Goal: Communication & Community: Answer question/provide support

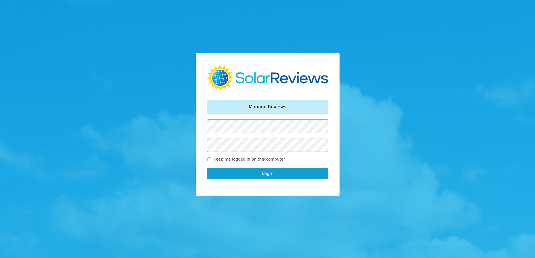
click at [223, 174] on button "Login" at bounding box center [267, 173] width 121 height 11
click at [280, 174] on button "Login" at bounding box center [267, 173] width 121 height 11
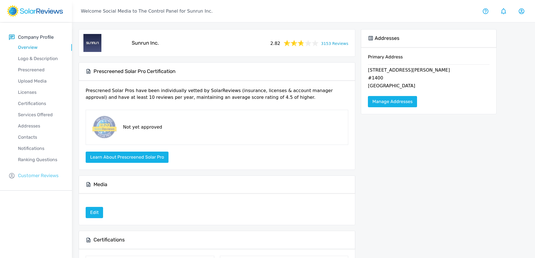
click at [22, 175] on p "Customer Reviews" at bounding box center [38, 175] width 41 height 7
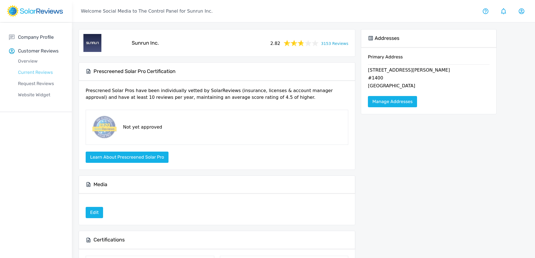
click at [40, 70] on p "Current Reviews" at bounding box center [40, 72] width 63 height 7
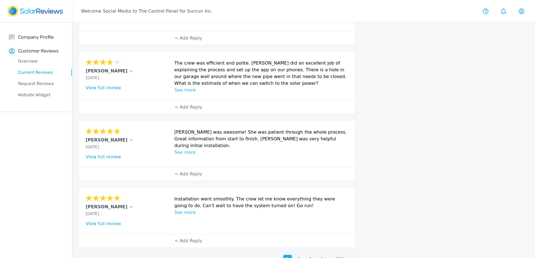
scroll to position [180, 0]
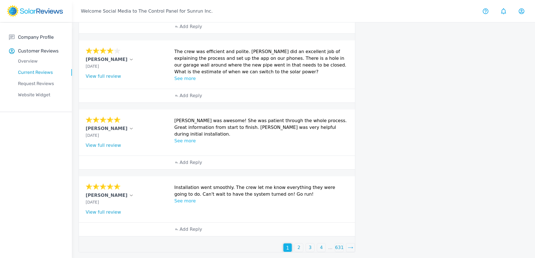
click at [301, 246] on div "2" at bounding box center [298, 247] width 8 height 8
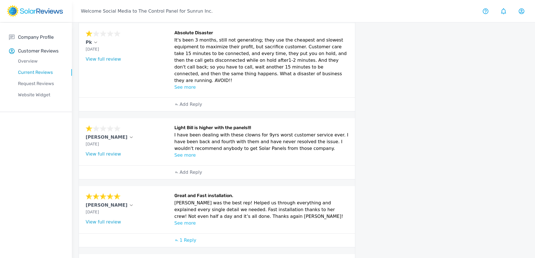
scroll to position [140, 0]
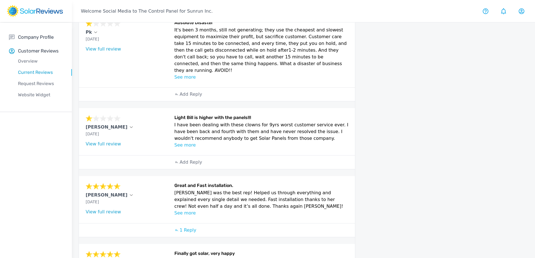
drag, startPoint x: 194, startPoint y: 152, endPoint x: 194, endPoint y: 147, distance: 5.1
click at [194, 155] on div "Add Reply" at bounding box center [188, 161] width 34 height 13
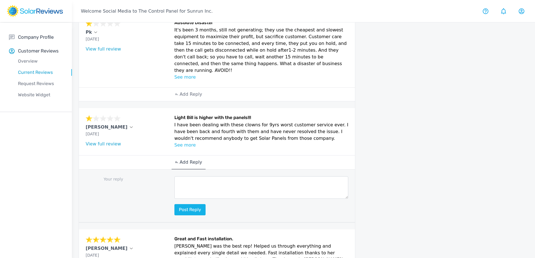
click at [234, 179] on textarea at bounding box center [261, 187] width 174 height 22
paste textarea "Hello [Customer Name]. My name is [Your Name], and I am part of the Social Medi…"
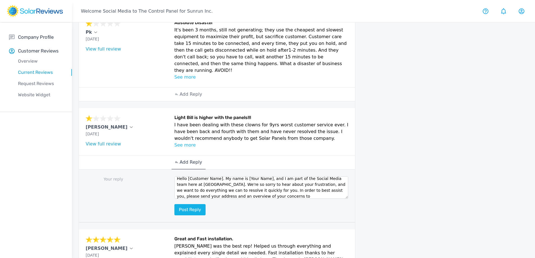
scroll to position [0, 0]
drag, startPoint x: 194, startPoint y: 180, endPoint x: 187, endPoint y: 174, distance: 9.5
click at [187, 176] on textarea "Hello [Customer Name]. My name is [Your Name], and I am part of the Social Medi…" at bounding box center [261, 187] width 174 height 22
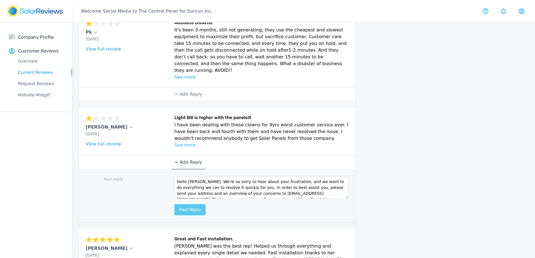
type textarea "Hello [PERSON_NAME]. We're so sorry to hear about your frustration, and we want…"
click at [186, 204] on button "Post reply" at bounding box center [189, 209] width 31 height 11
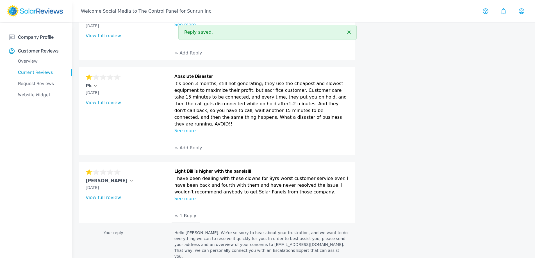
scroll to position [84, 0]
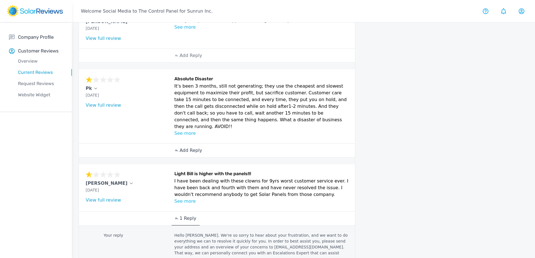
click at [197, 147] on p "Add Reply" at bounding box center [190, 150] width 22 height 7
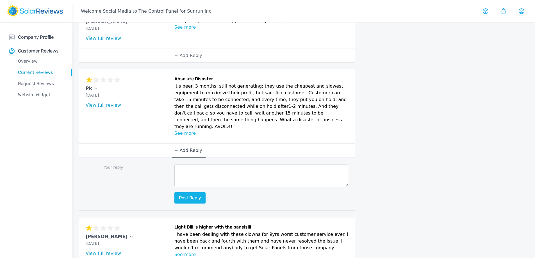
click at [183, 171] on textarea at bounding box center [261, 175] width 174 height 22
paste textarea "Thank you for bringing this to our attention, [Customer Name]. My name is [Your…"
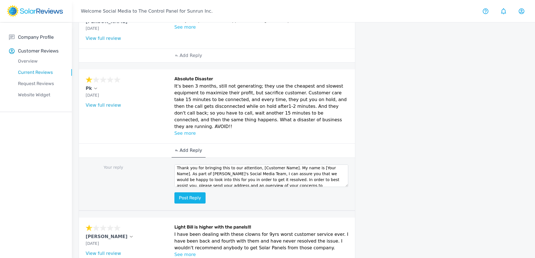
scroll to position [0, 0]
drag, startPoint x: 329, startPoint y: 161, endPoint x: 254, endPoint y: 161, distance: 75.2
click at [254, 164] on textarea "Thank you for bringing this to our attention, [Customer Name]. My name is [Your…" at bounding box center [261, 175] width 174 height 22
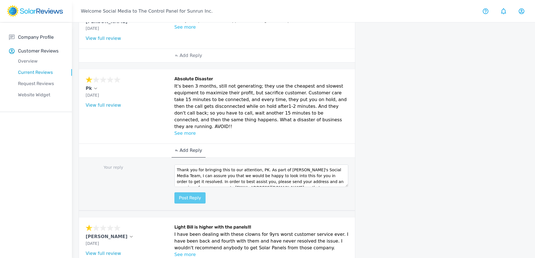
type textarea "Thank you for bringing this to our attention, PK. As part of [PERSON_NAME]'s So…"
click at [184, 192] on button "Post reply" at bounding box center [189, 197] width 31 height 11
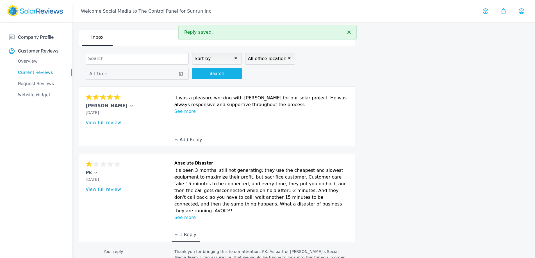
click at [192, 138] on p "Add Reply" at bounding box center [190, 139] width 22 height 7
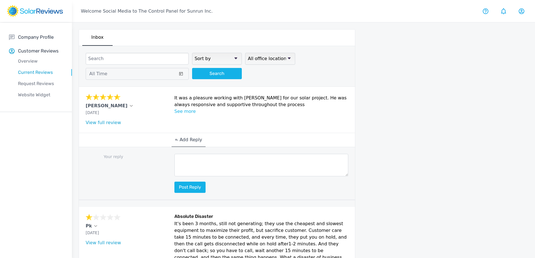
click at [198, 161] on textarea at bounding box center [261, 165] width 174 height 22
paste textarea "This is awesome, [Customer Name]! Your positive feedback is like a ray of sunsh…"
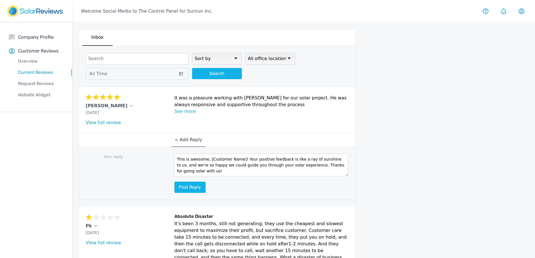
drag, startPoint x: 206, startPoint y: 159, endPoint x: 237, endPoint y: 158, distance: 30.6
click at [237, 158] on textarea "This is awesome, [Customer Name]! Your positive feedback is like a ray of sunsh…" at bounding box center [261, 165] width 174 height 22
type textarea "This is awesome, [PERSON_NAME]! Your positive feedback is like a ray of sunshin…"
drag, startPoint x: 191, startPoint y: 188, endPoint x: 197, endPoint y: 181, distance: 8.9
click at [193, 186] on button "Post reply" at bounding box center [189, 187] width 31 height 11
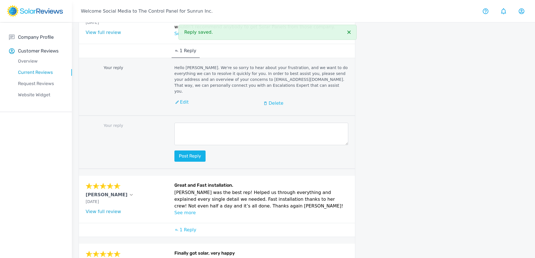
scroll to position [532, 0]
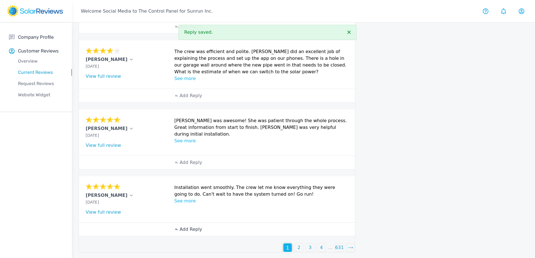
click at [192, 226] on p "Add Reply" at bounding box center [190, 229] width 22 height 7
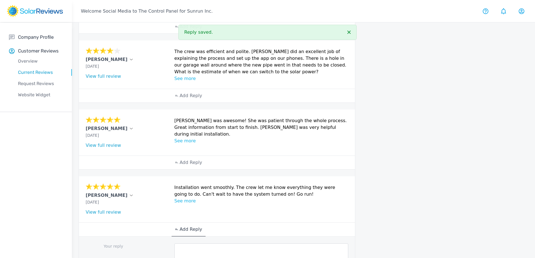
scroll to position [233, 0]
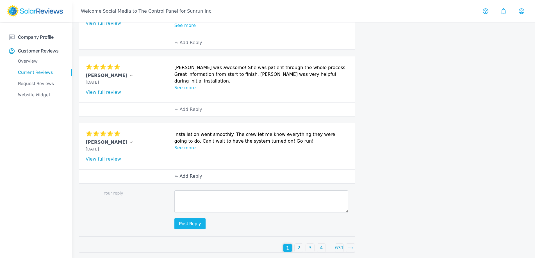
click at [256, 198] on textarea at bounding box center [261, 201] width 174 height 22
paste textarea "This is awesome, [Customer Name]! Your positive feedback is like a ray of sunsh…"
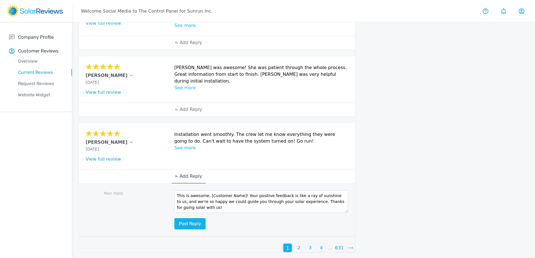
drag, startPoint x: 207, startPoint y: 196, endPoint x: 237, endPoint y: 193, distance: 29.3
click at [237, 193] on textarea "This is awesome, [Customer Name]! Your positive feedback is like a ray of sunsh…" at bounding box center [261, 201] width 174 height 22
type textarea "This is awesome, [PERSON_NAME]! Your positive feedback is like a ray of sunshin…"
click at [202, 225] on button "Post reply" at bounding box center [189, 223] width 31 height 11
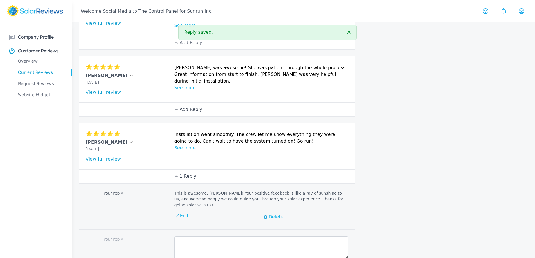
drag, startPoint x: 194, startPoint y: 107, endPoint x: 196, endPoint y: 110, distance: 4.0
click at [193, 108] on p "Add Reply" at bounding box center [190, 109] width 22 height 7
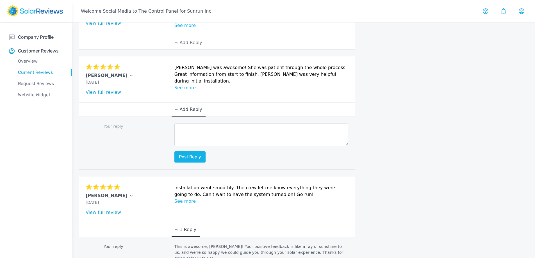
click at [256, 138] on textarea at bounding box center [261, 134] width 174 height 22
drag, startPoint x: 255, startPoint y: 138, endPoint x: 251, endPoint y: 139, distance: 3.1
paste textarea "Your review brightened our day, [Customer Name]! Thanks for taking the time to …"
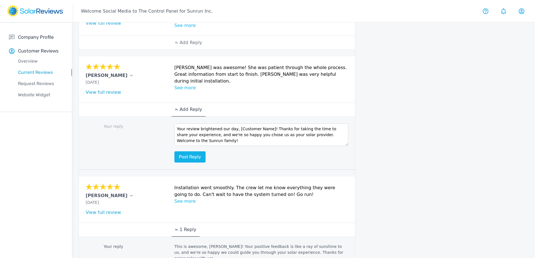
drag, startPoint x: 233, startPoint y: 128, endPoint x: 264, endPoint y: 124, distance: 31.9
click at [264, 124] on textarea "Your review brightened our day, [Customer Name]! Thanks for taking the time to …" at bounding box center [261, 134] width 174 height 22
type textarea "Your review brightened our day, [PERSON_NAME]. Thanks for taking the time to sh…"
click at [197, 154] on button "Post reply" at bounding box center [189, 156] width 31 height 11
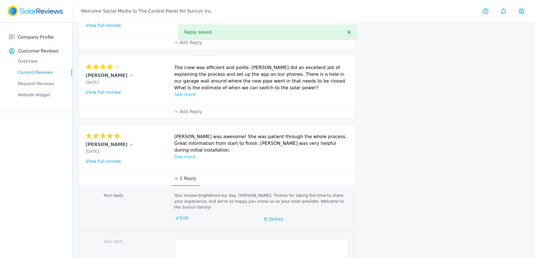
scroll to position [149, 0]
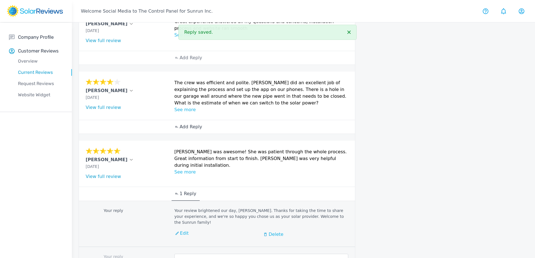
click at [193, 128] on p "Add Reply" at bounding box center [190, 126] width 22 height 7
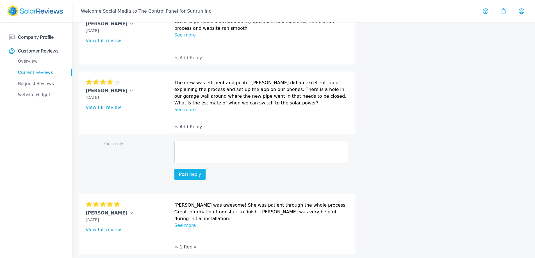
click at [194, 154] on textarea at bounding box center [261, 152] width 174 height 22
paste textarea "Thanks for your review, [Customer Name]! Our goal is to make going solar easy a…"
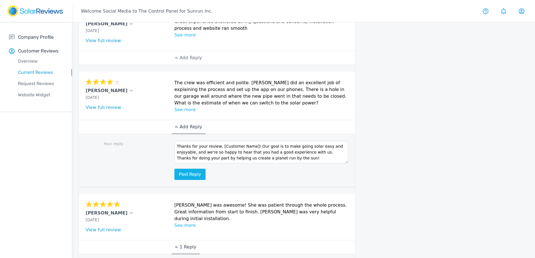
drag, startPoint x: 217, startPoint y: 146, endPoint x: 248, endPoint y: 144, distance: 31.2
click at [248, 144] on textarea "Thanks for your review, [Customer Name]! Our goal is to make going solar easy a…" at bounding box center [261, 152] width 174 height 22
type textarea "Thanks for your review, [PERSON_NAME]! Our goal is to make going solar easy and…"
click at [187, 172] on button "Post reply" at bounding box center [189, 174] width 31 height 11
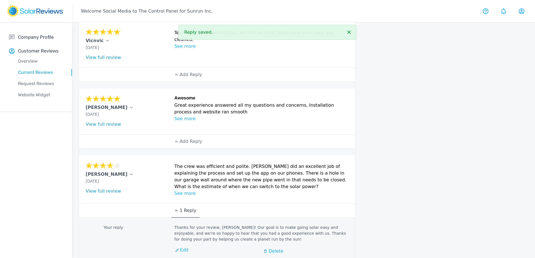
scroll to position [65, 0]
click at [179, 140] on p "Add Reply" at bounding box center [190, 142] width 22 height 7
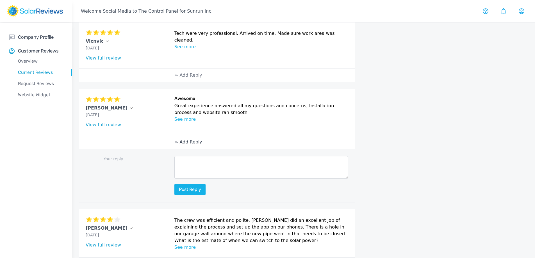
click at [217, 164] on textarea at bounding box center [261, 167] width 174 height 22
paste textarea "Thank you so much for being part of our Sunrun family!"
click at [91, 109] on p "[PERSON_NAME]" at bounding box center [107, 108] width 42 height 7
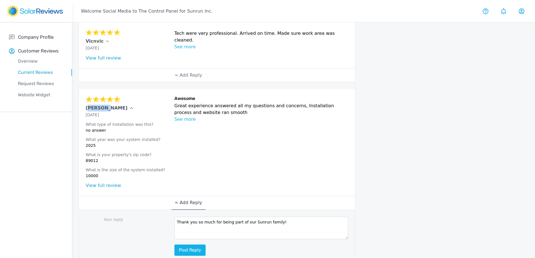
click at [91, 109] on p "[PERSON_NAME]" at bounding box center [107, 108] width 42 height 7
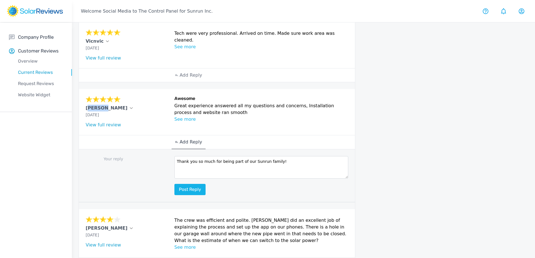
copy p "[PERSON_NAME]"
click at [272, 161] on textarea "Thank you so much for being part of our Sunrun family!" at bounding box center [261, 167] width 174 height 22
paste textarea "[PERSON_NAME]"
type textarea "Thank you so much for being part of our Sunrun family, [PERSON_NAME]!"
click at [194, 184] on button "Post reply" at bounding box center [189, 189] width 31 height 11
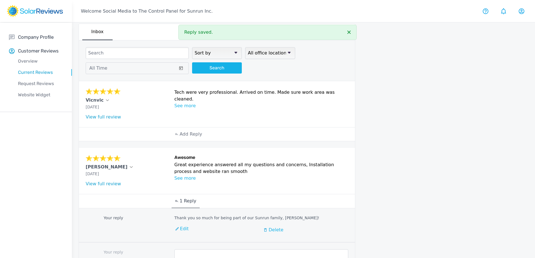
scroll to position [0, 0]
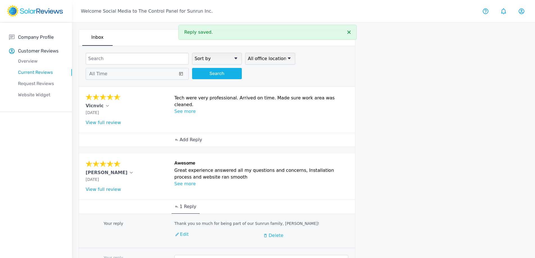
click at [191, 140] on p "Add Reply" at bounding box center [190, 139] width 22 height 7
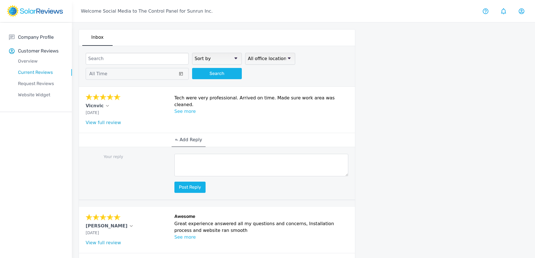
click at [217, 162] on textarea at bounding box center [261, 165] width 174 height 22
paste textarea "Thank you for helping us to create a planet run by the sun!"
click at [86, 105] on p "Vicnvic" at bounding box center [95, 105] width 18 height 7
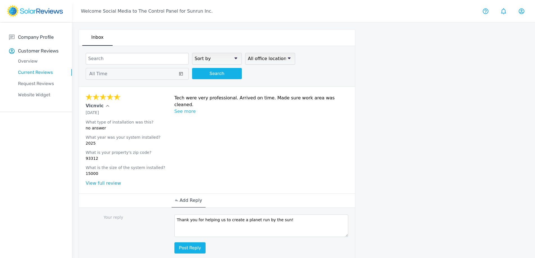
click at [86, 105] on p "Vicnvic" at bounding box center [95, 105] width 18 height 7
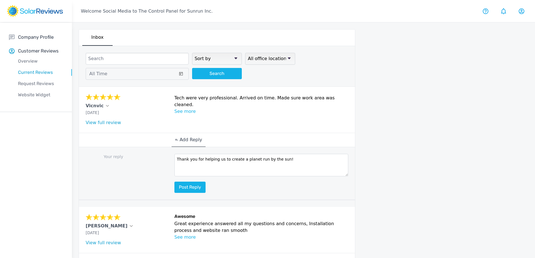
copy p "Vicnvic"
click at [278, 161] on textarea "Thank you for helping us to create a planet run by the sun!" at bounding box center [261, 165] width 174 height 22
paste textarea "Vicnvic"
type textarea "Thank you for helping us to create a planet run by the sun, [PERSON_NAME]!"
click at [183, 188] on button "Post reply" at bounding box center [189, 187] width 31 height 11
